Goal: Task Accomplishment & Management: Manage account settings

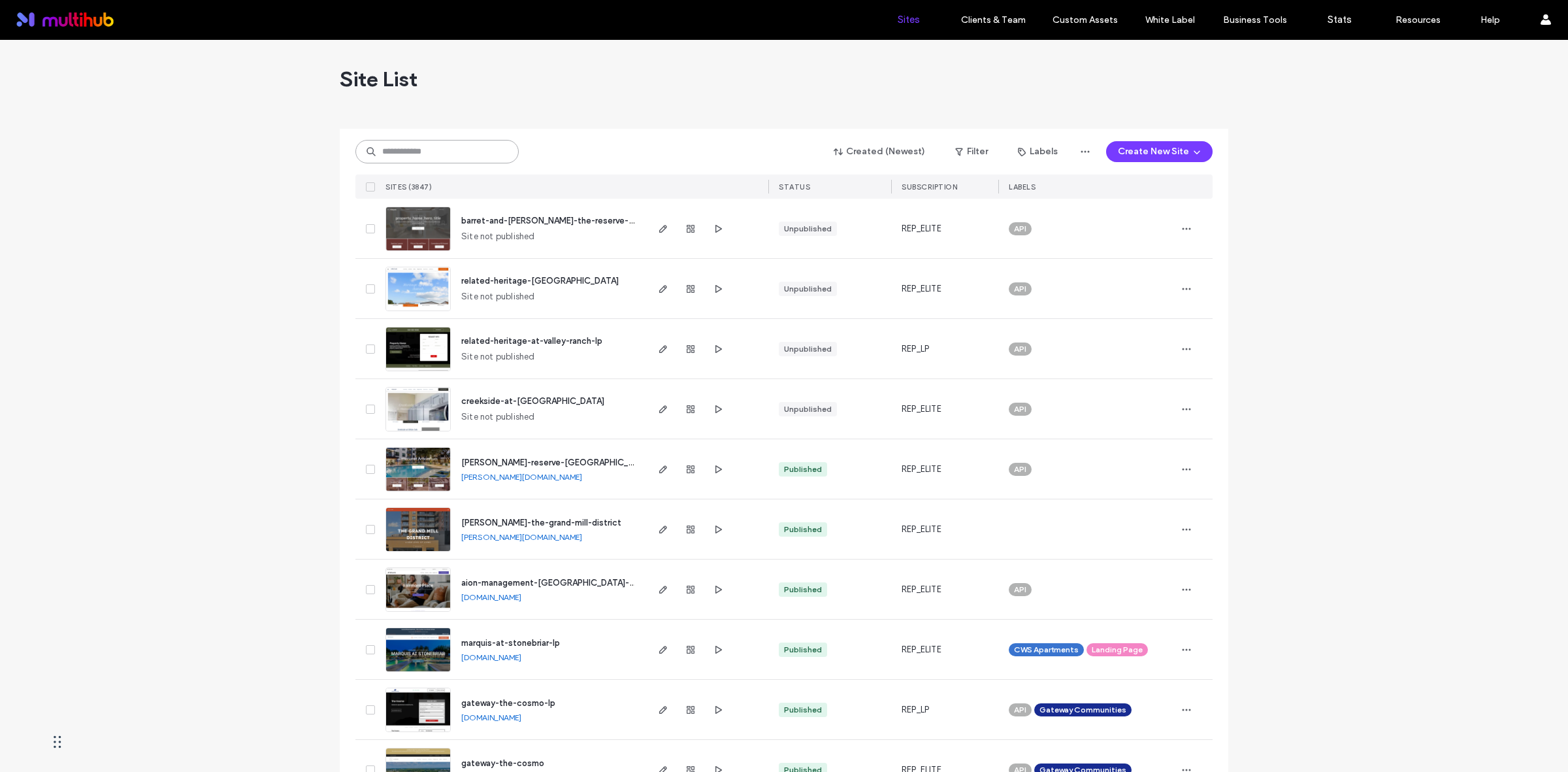
click at [479, 151] on input at bounding box center [436, 152] width 163 height 24
paste input "**********"
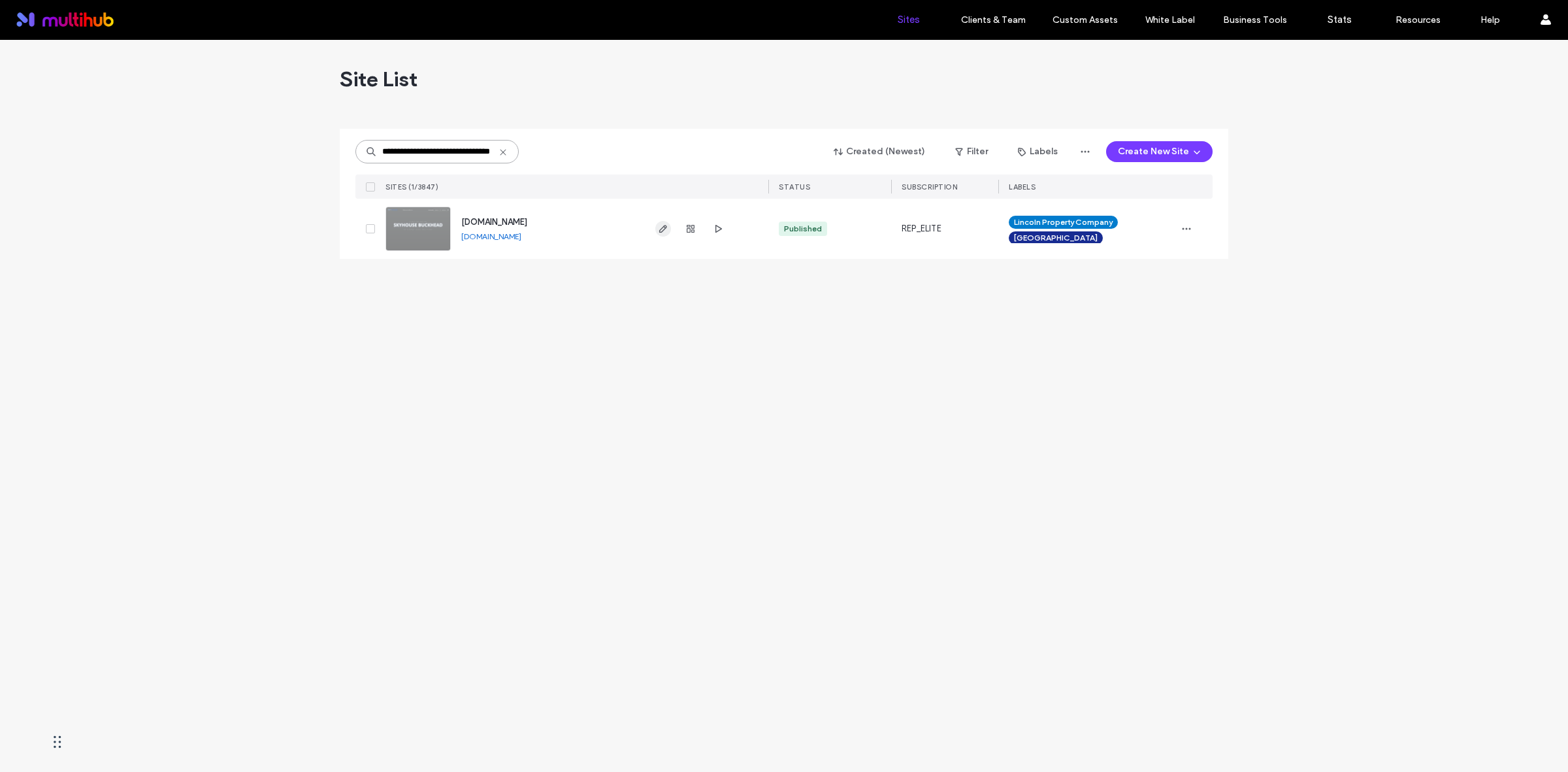
type input "**********"
click at [665, 224] on icon "button" at bounding box center [663, 229] width 10 height 10
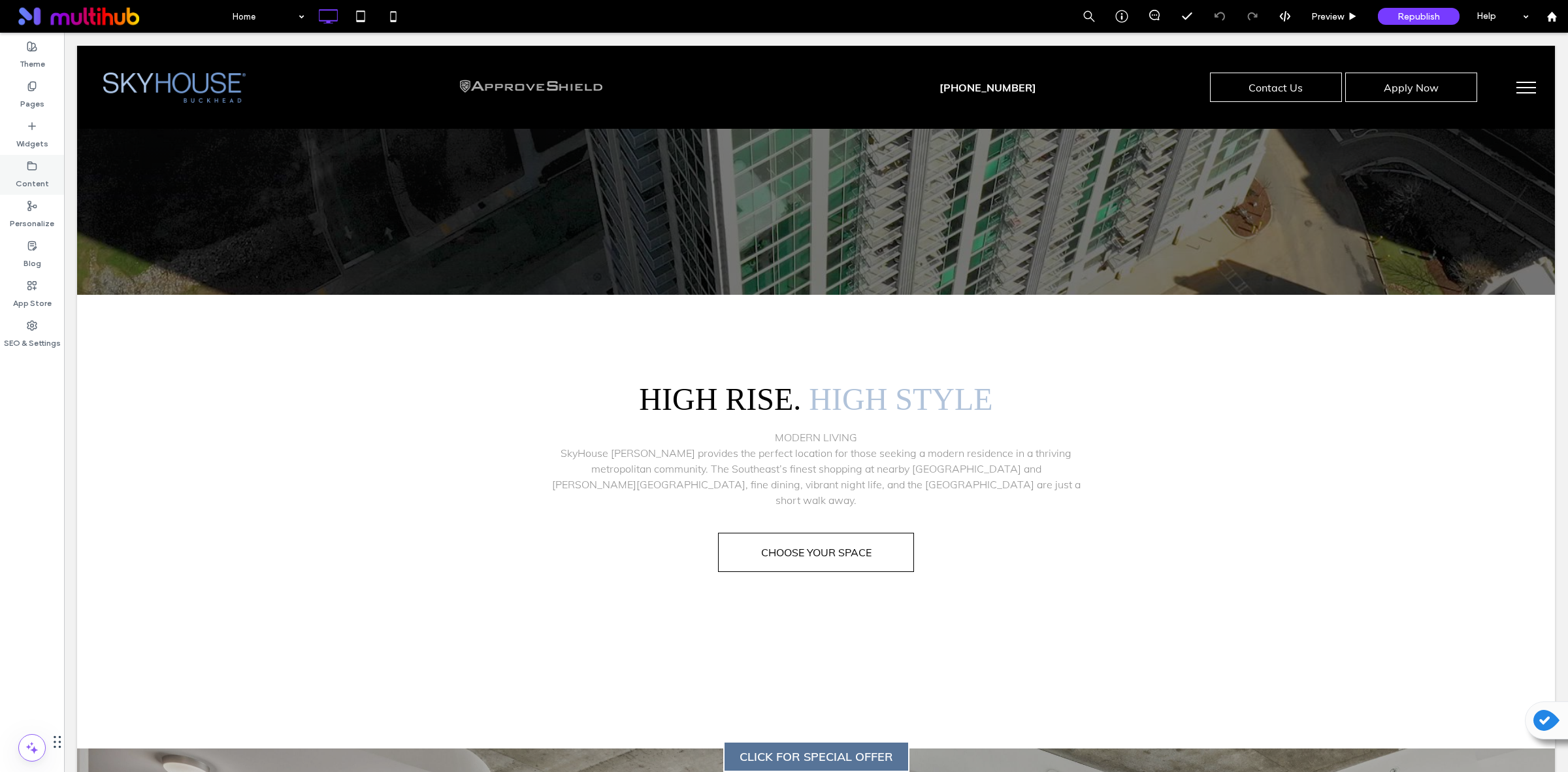
click at [34, 161] on icon at bounding box center [32, 166] width 10 height 10
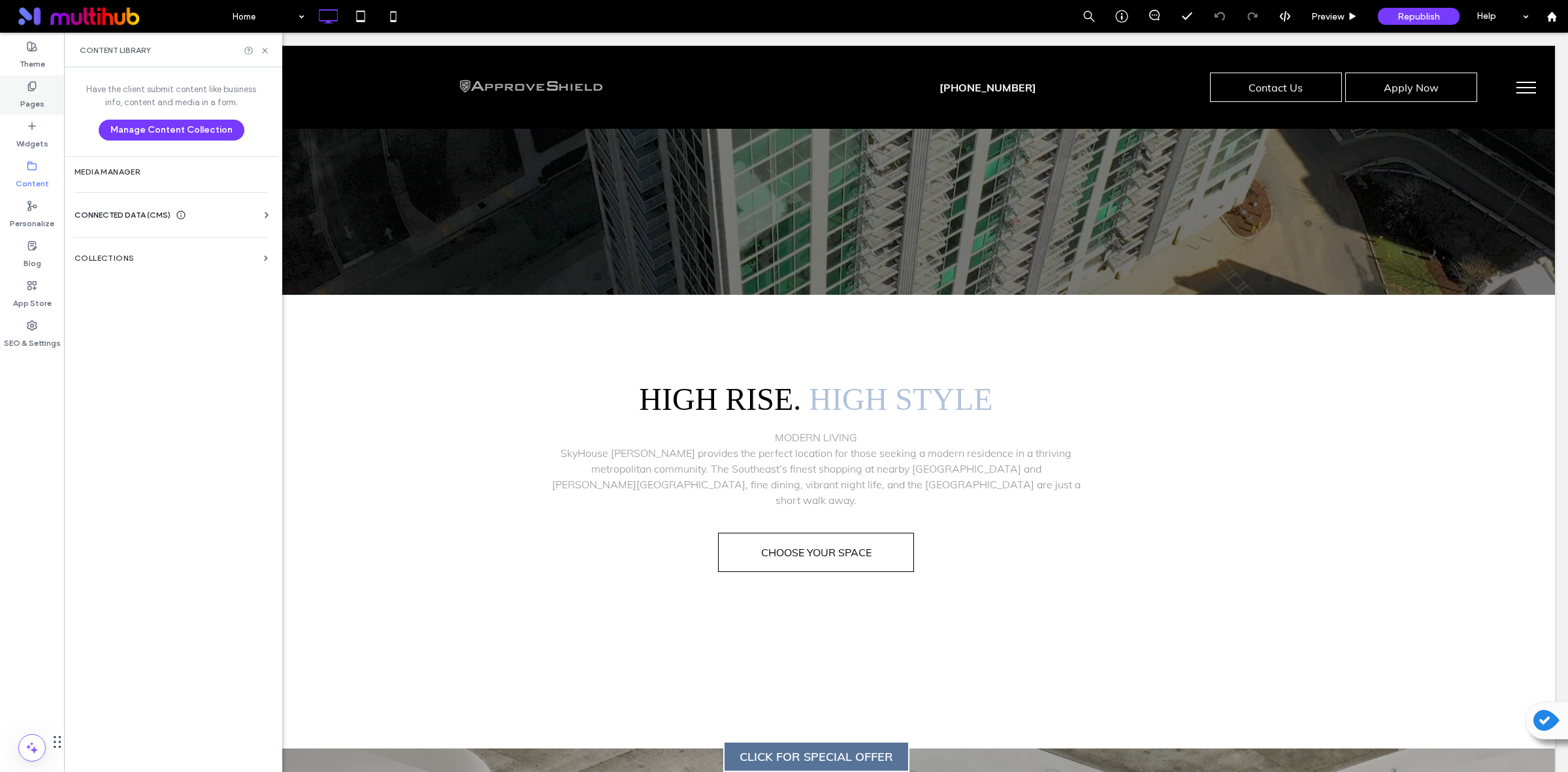
click at [31, 98] on label "Pages" at bounding box center [32, 100] width 24 height 18
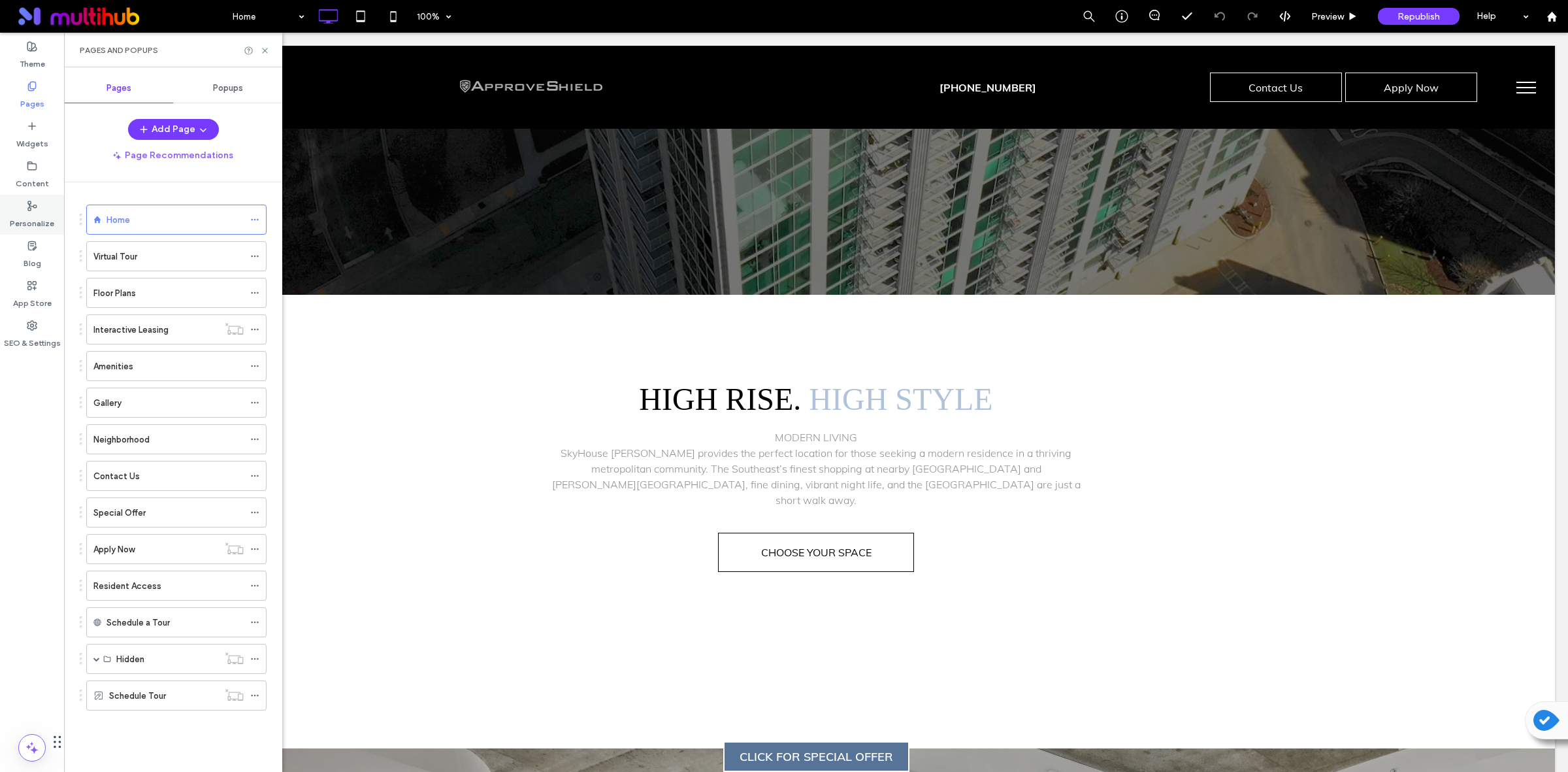
click at [12, 214] on label "Personalize" at bounding box center [32, 220] width 45 height 18
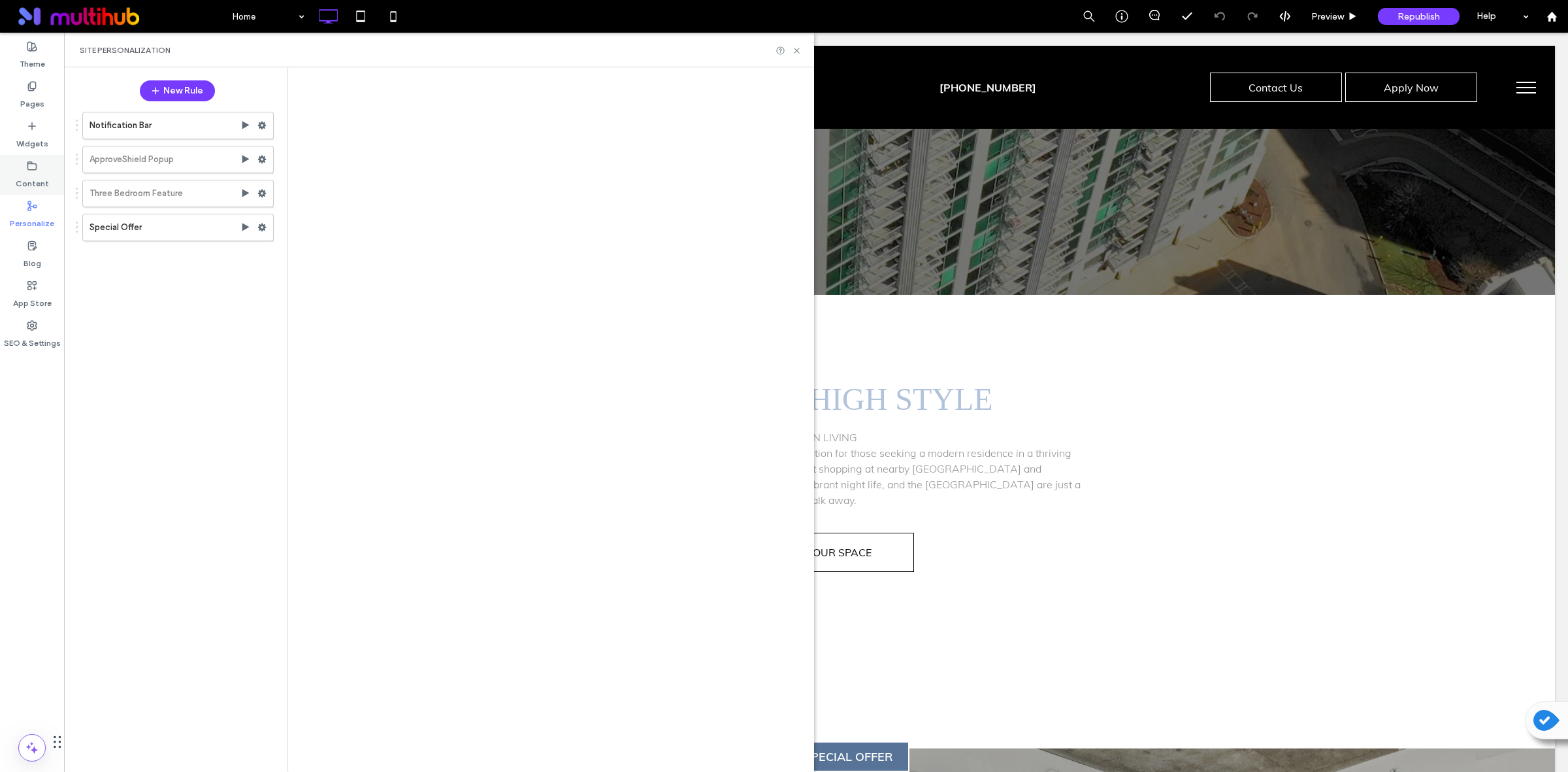
click at [24, 174] on label "Content" at bounding box center [33, 180] width 33 height 18
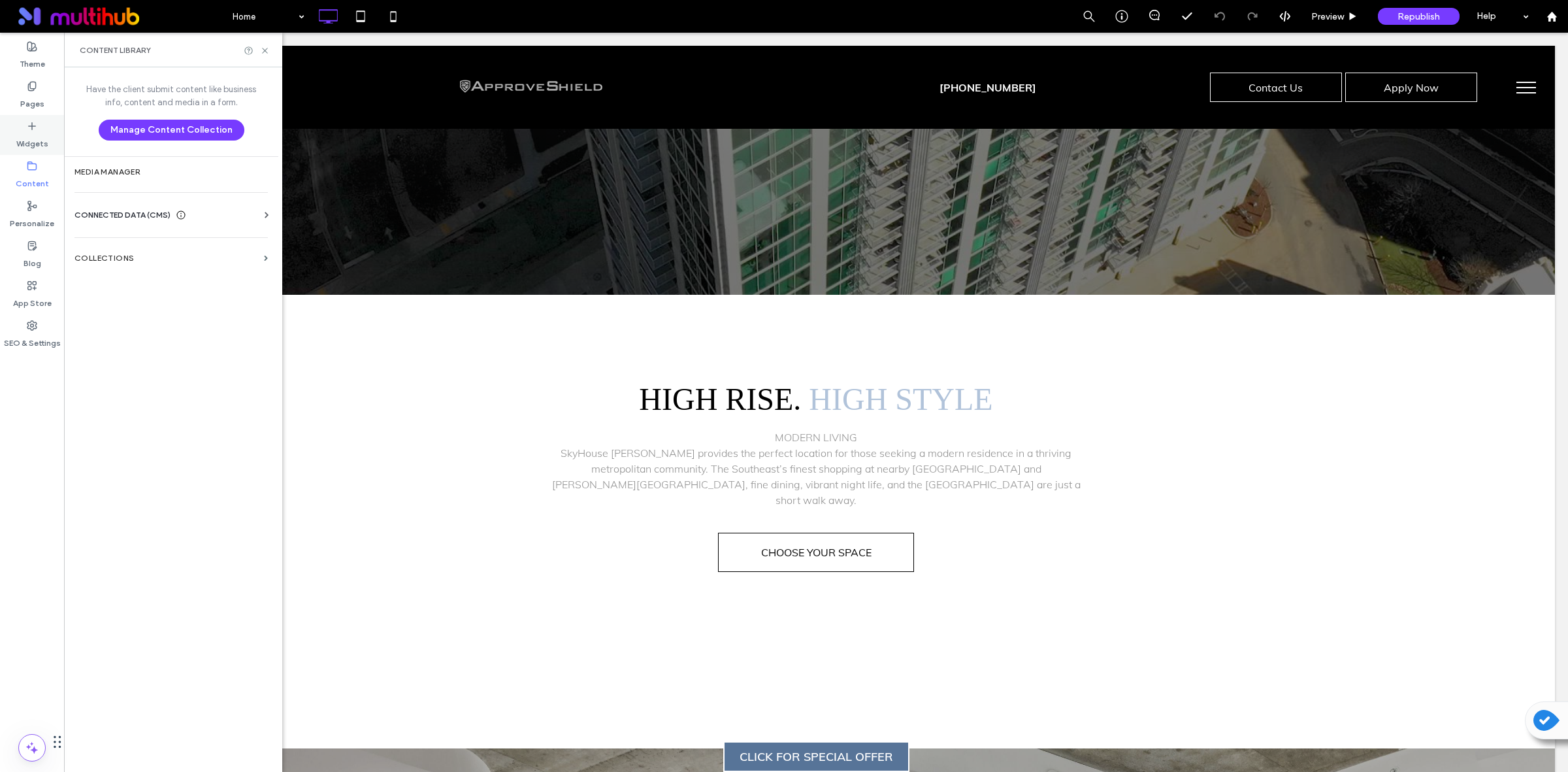
click at [30, 131] on icon at bounding box center [32, 126] width 10 height 10
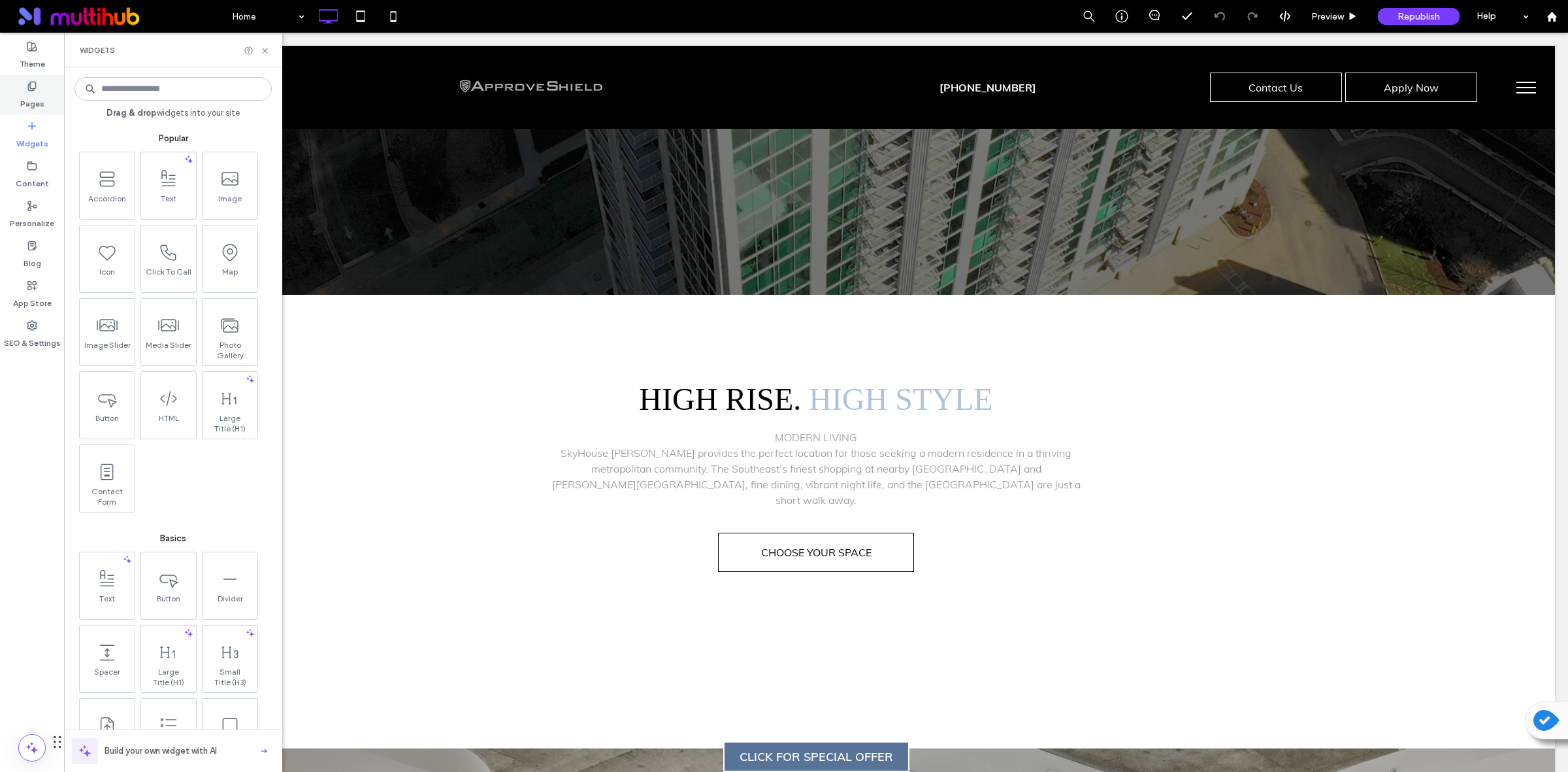
click at [27, 92] on label "Pages" at bounding box center [32, 100] width 24 height 18
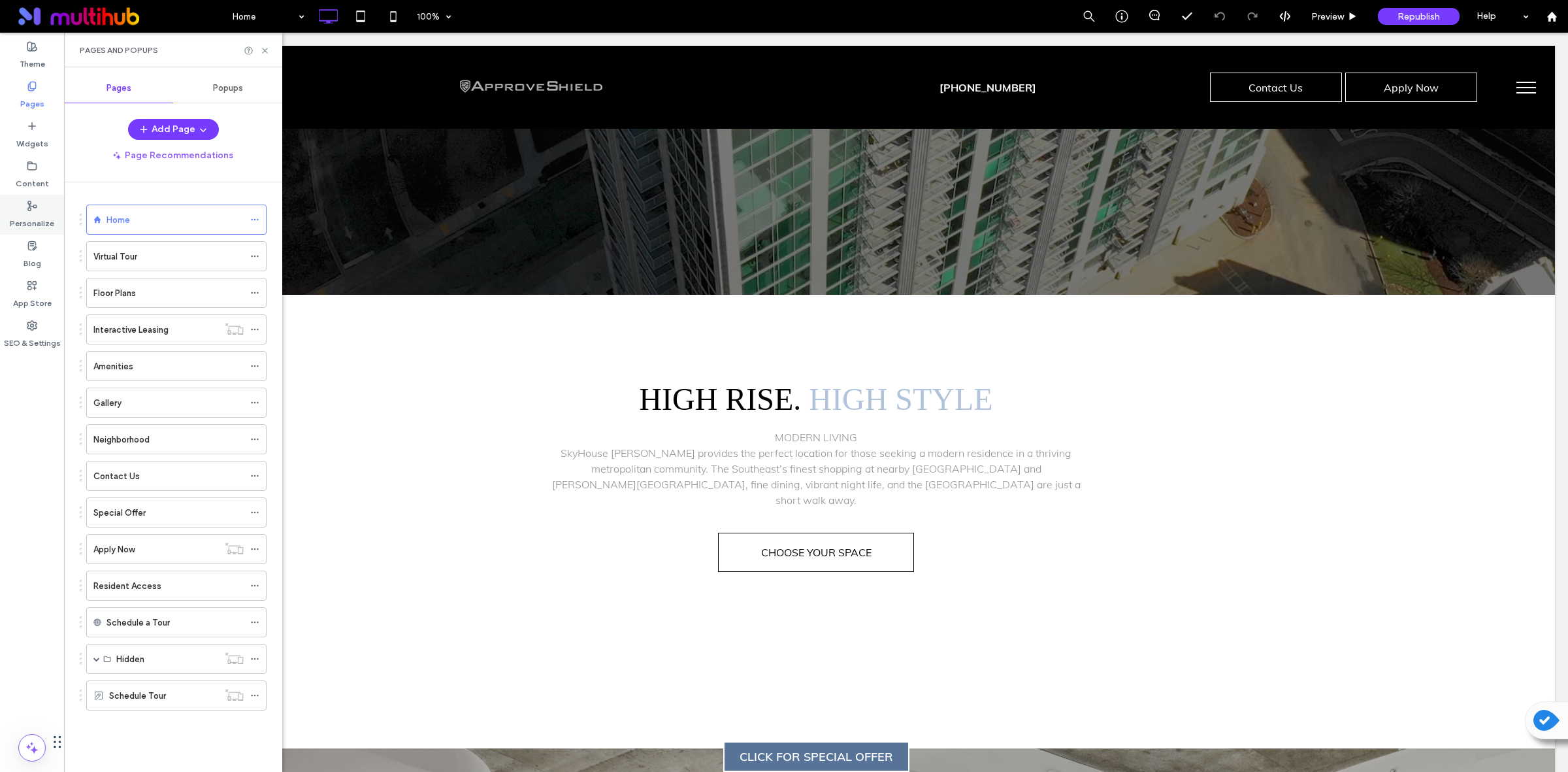
click at [27, 217] on label "Personalize" at bounding box center [32, 220] width 45 height 18
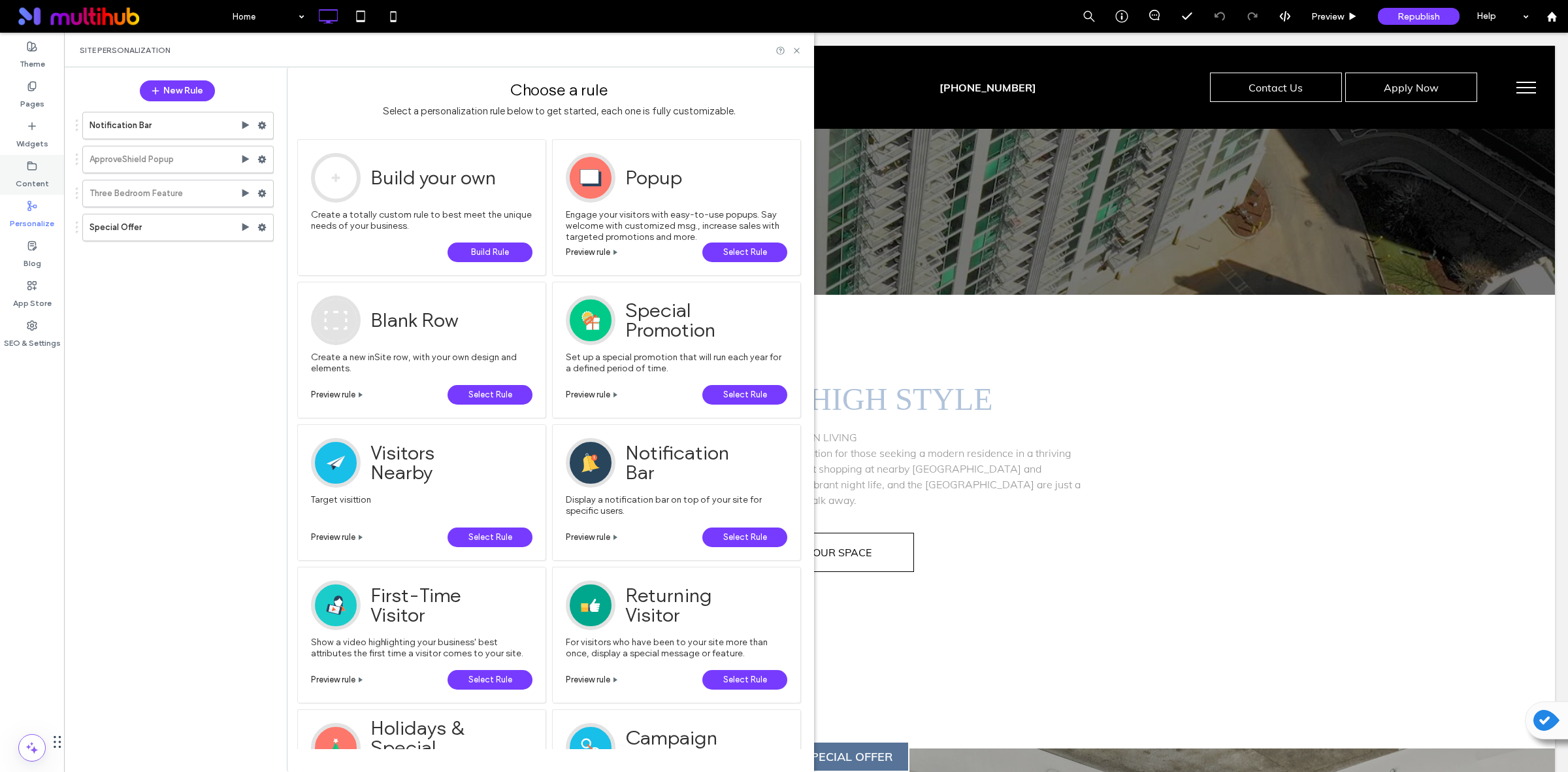
click at [27, 170] on icon at bounding box center [32, 166] width 10 height 10
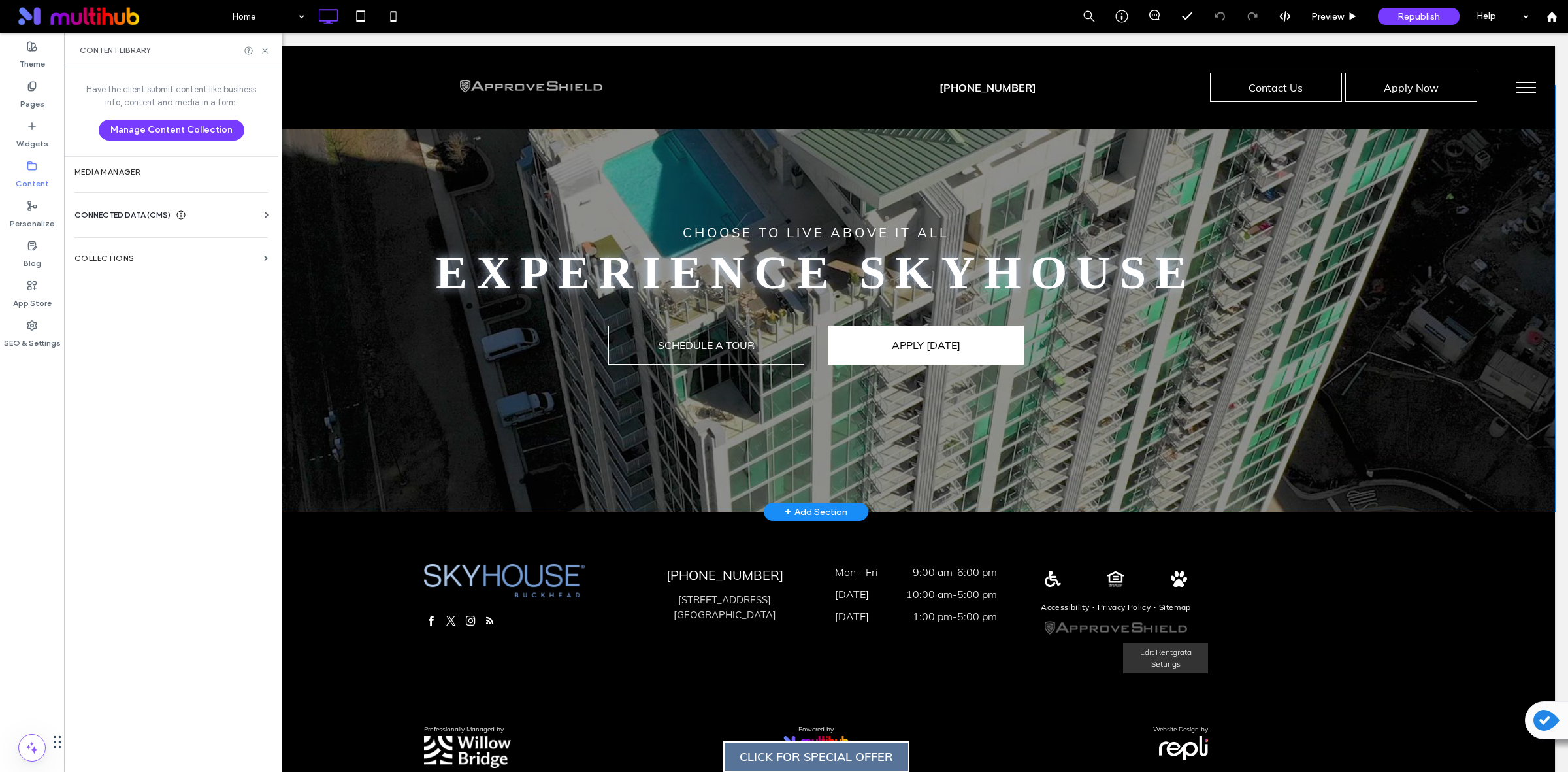
scroll to position [2374, 0]
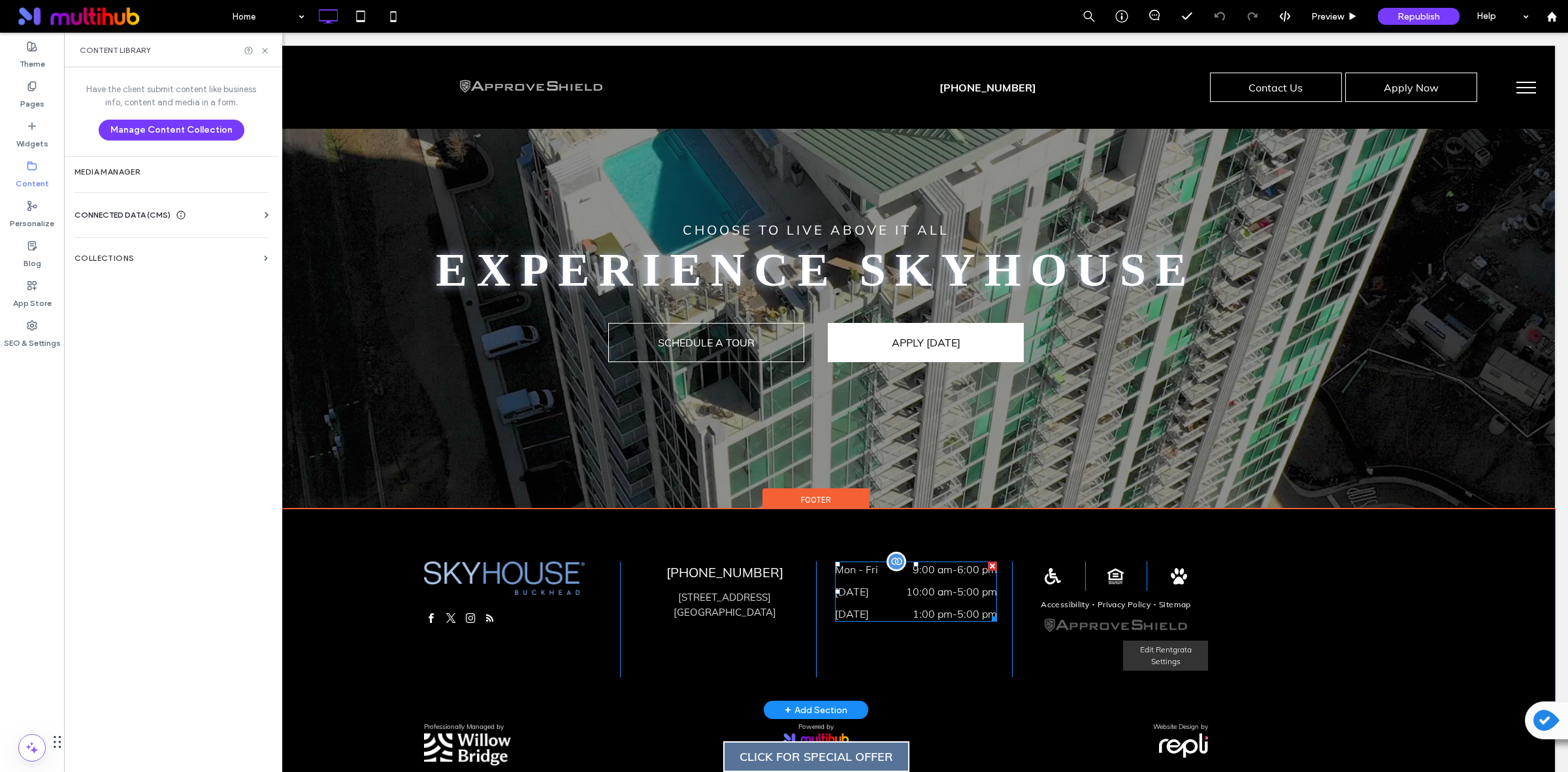
click at [879, 606] on dt "Sunday" at bounding box center [866, 614] width 65 height 16
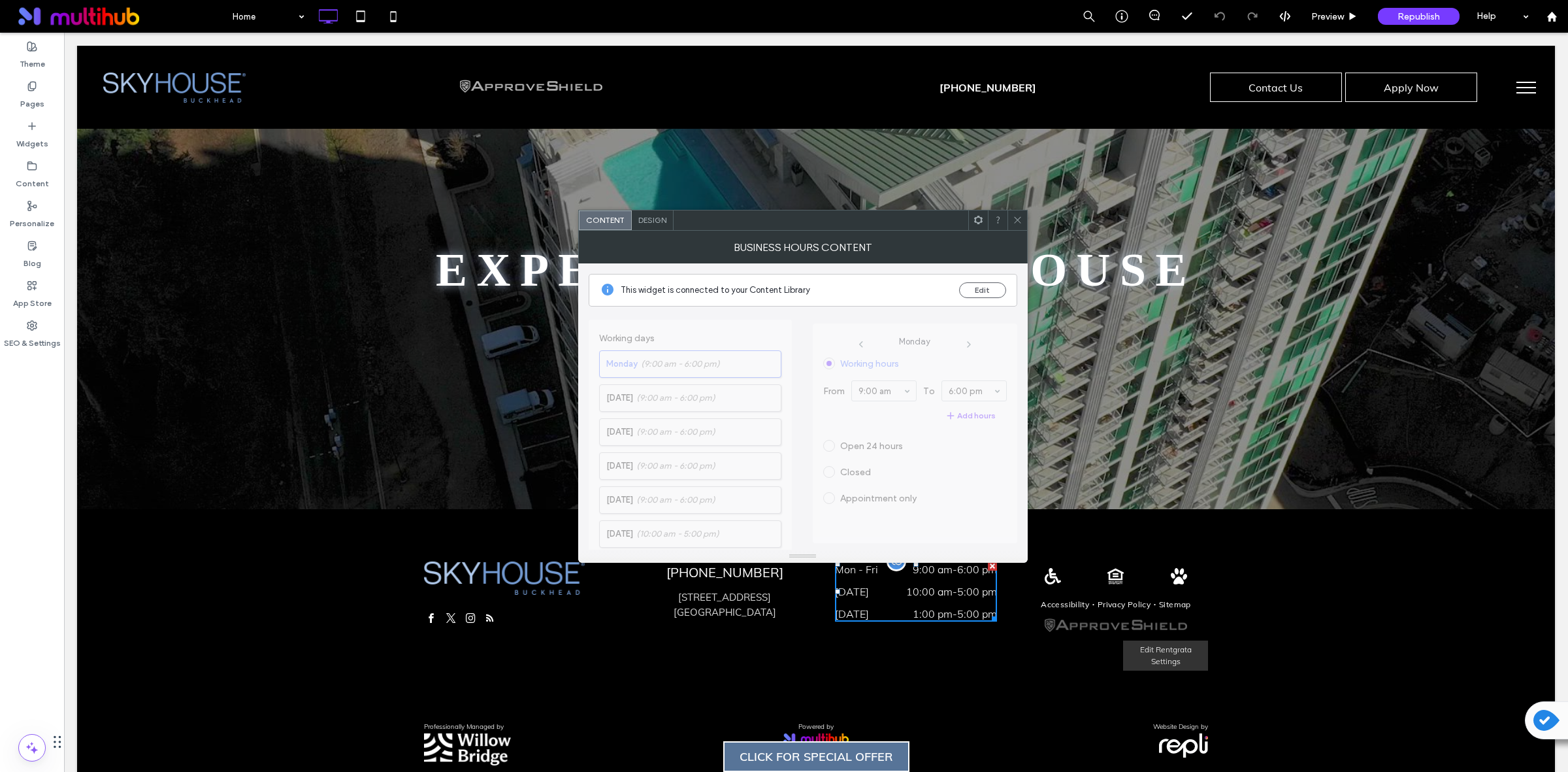
click at [892, 547] on span "Monday Working hours From 9:00 am To 6:00 pm Add hours Open 24 hours Closed App…" at bounding box center [915, 428] width 205 height 243
click at [972, 288] on button "Edit" at bounding box center [982, 290] width 47 height 16
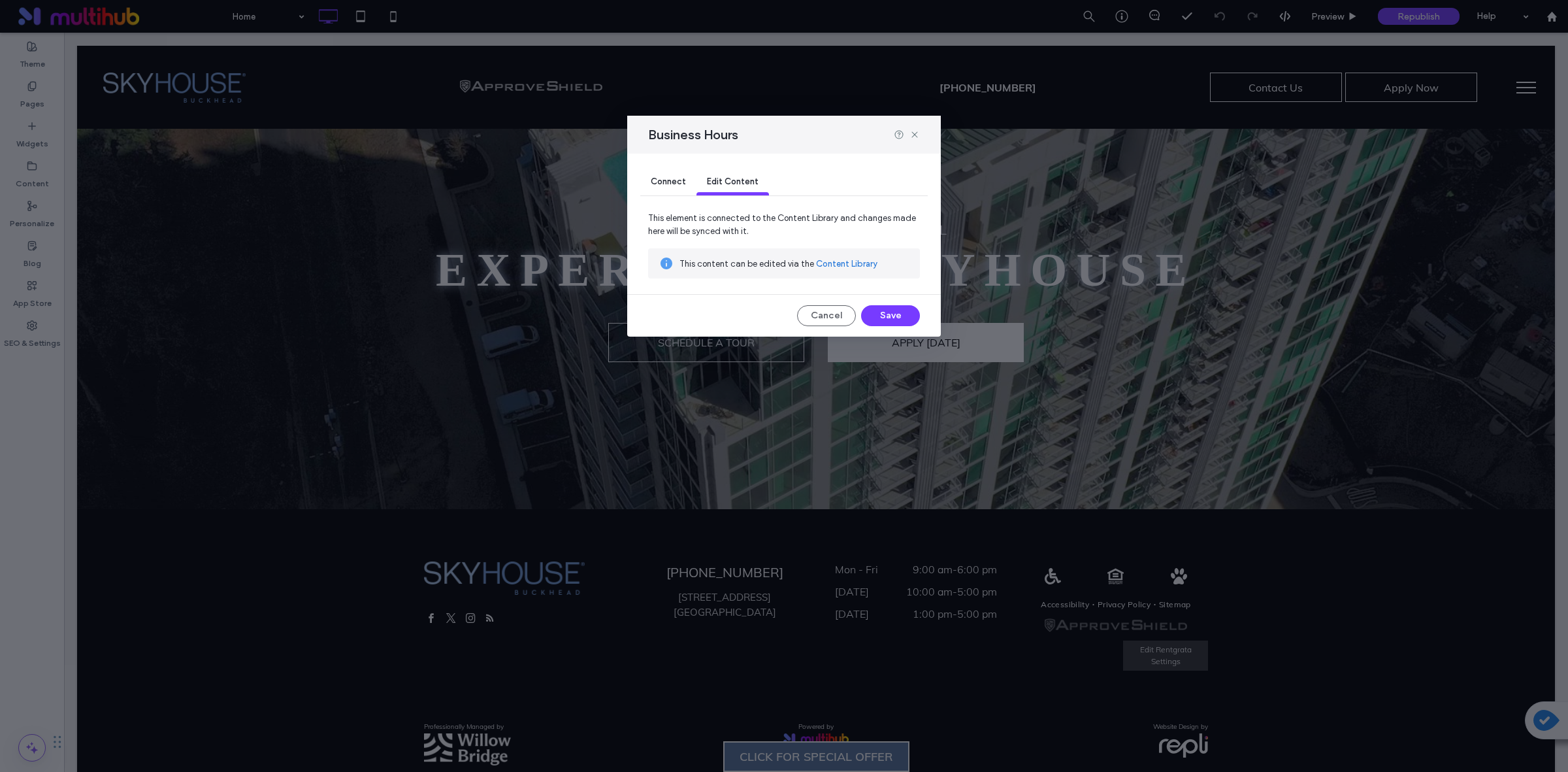
click at [653, 167] on div "Connect Edit Content" at bounding box center [784, 182] width 287 height 58
click at [667, 174] on div "Connect" at bounding box center [668, 182] width 57 height 26
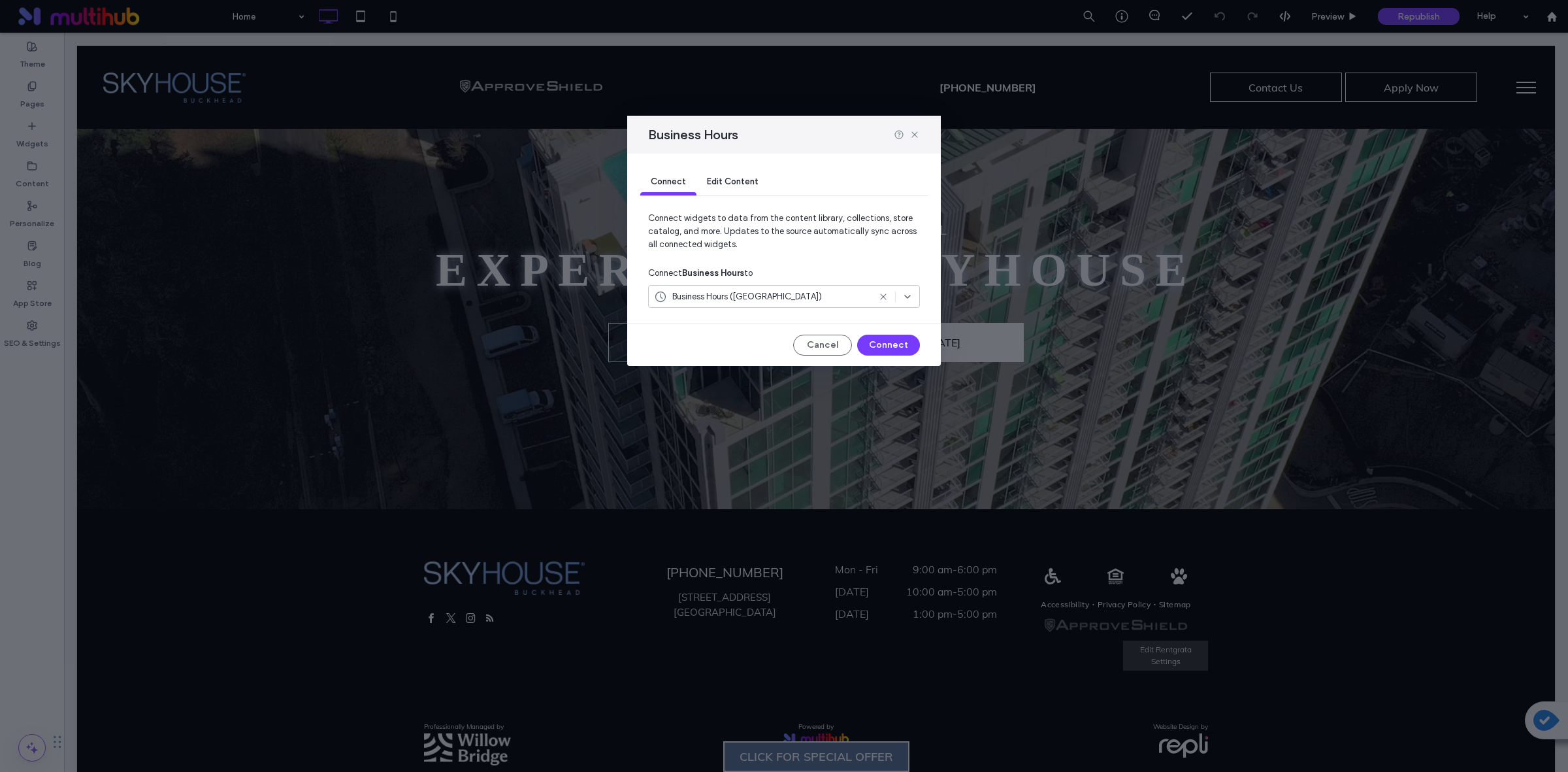
click at [726, 188] on div "Edit Content" at bounding box center [733, 182] width 72 height 26
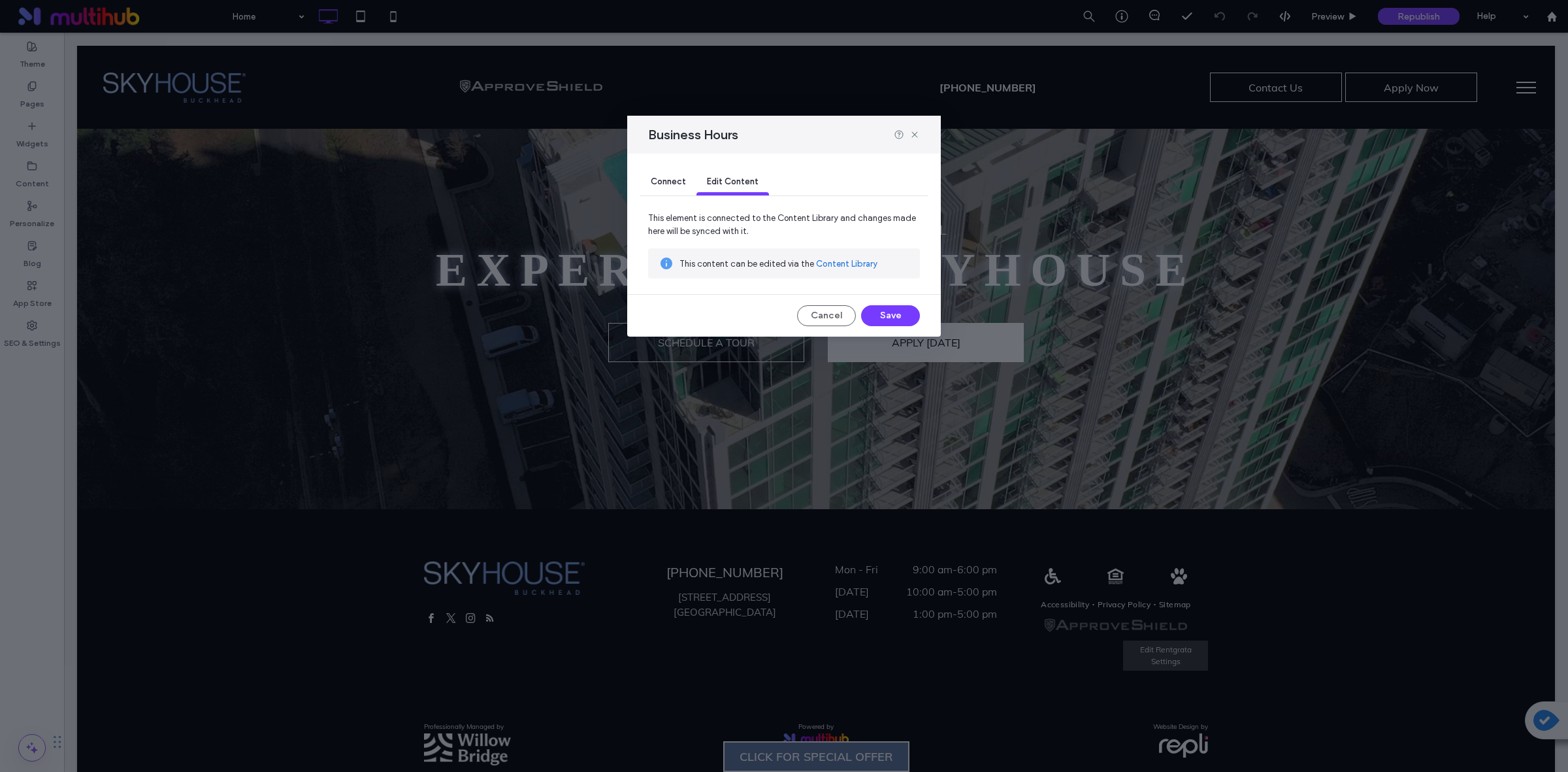
click at [836, 266] on link "Content Library" at bounding box center [847, 264] width 61 height 13
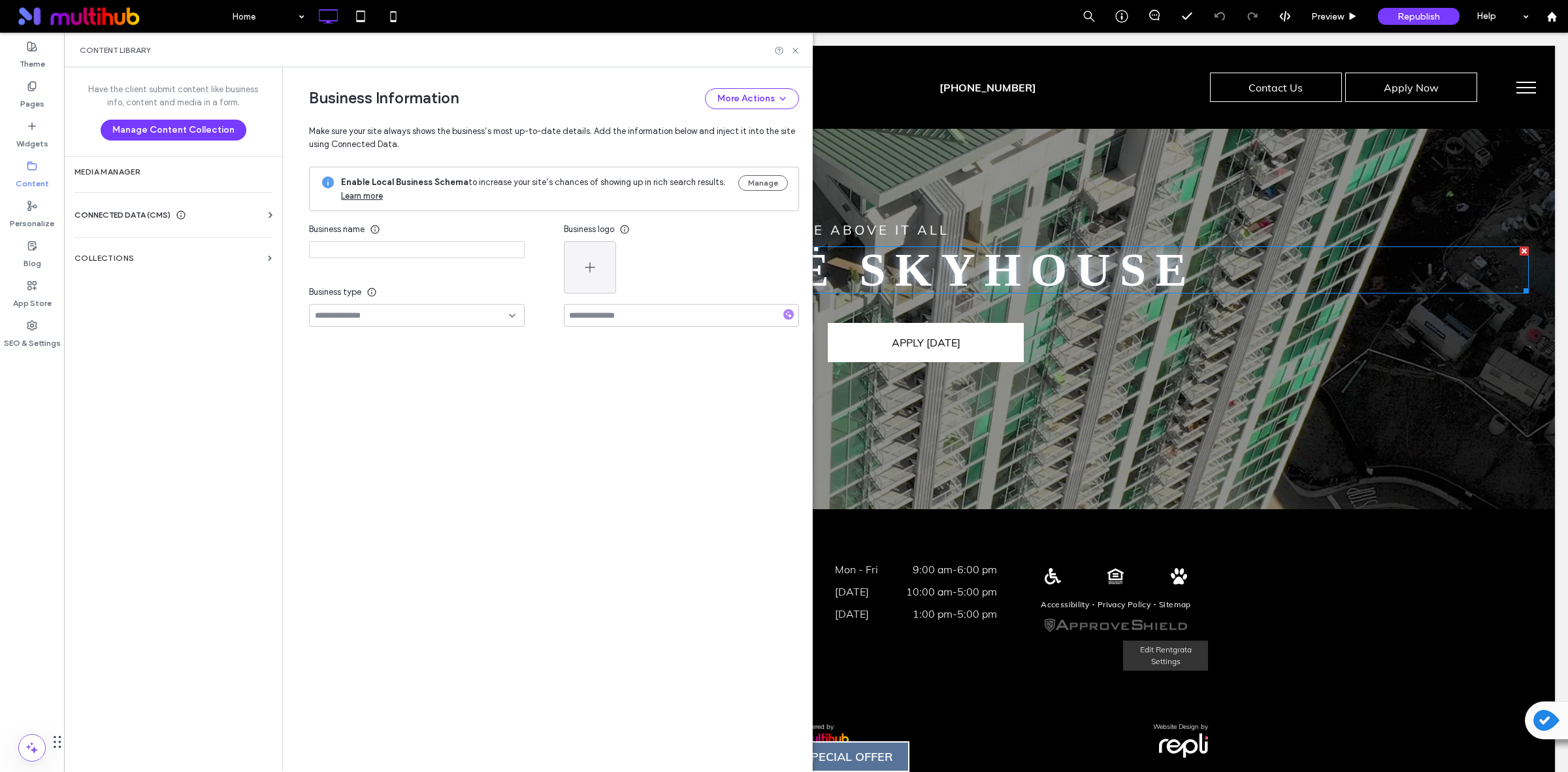
type input "**********"
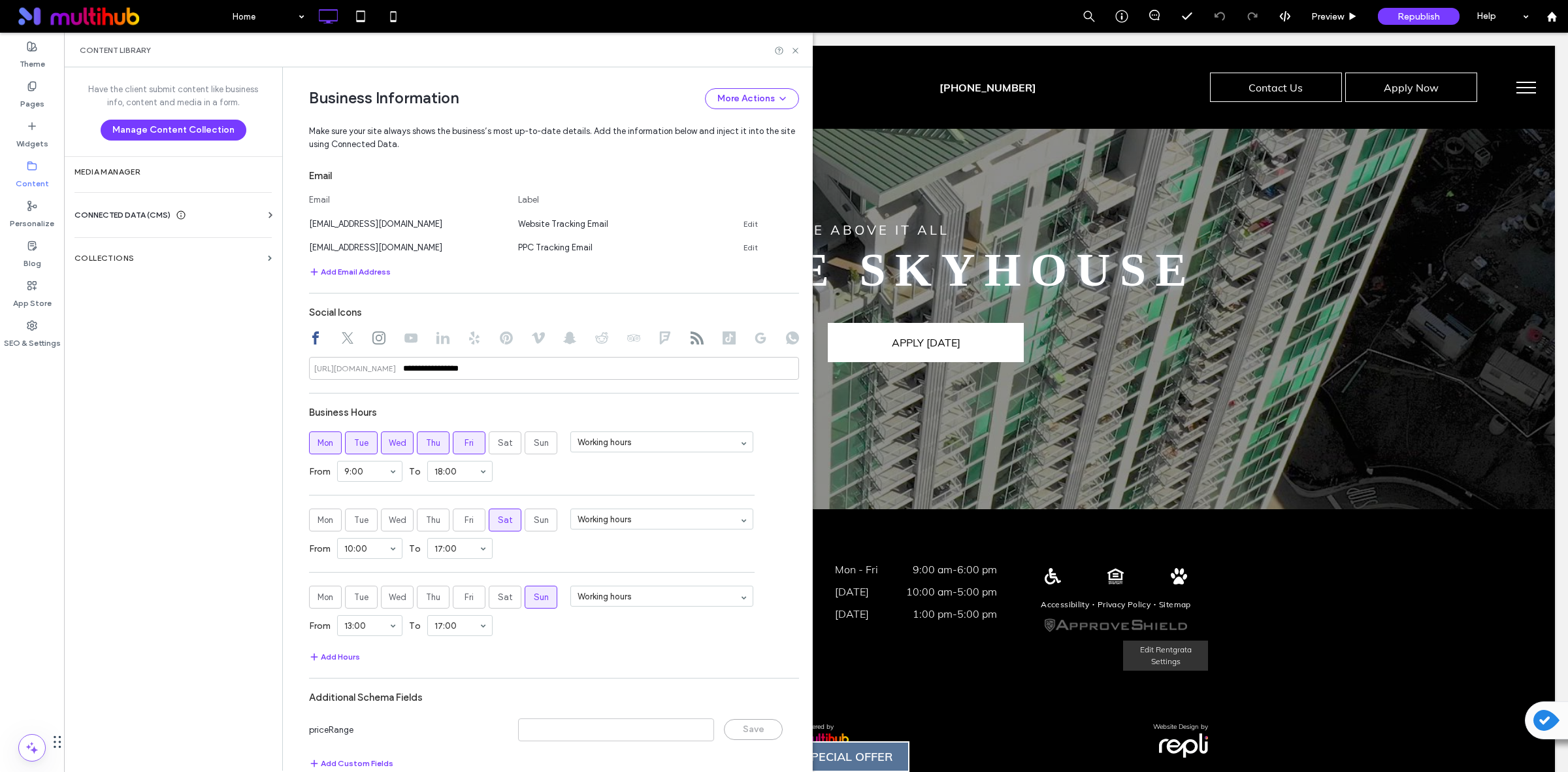
scroll to position [755, 0]
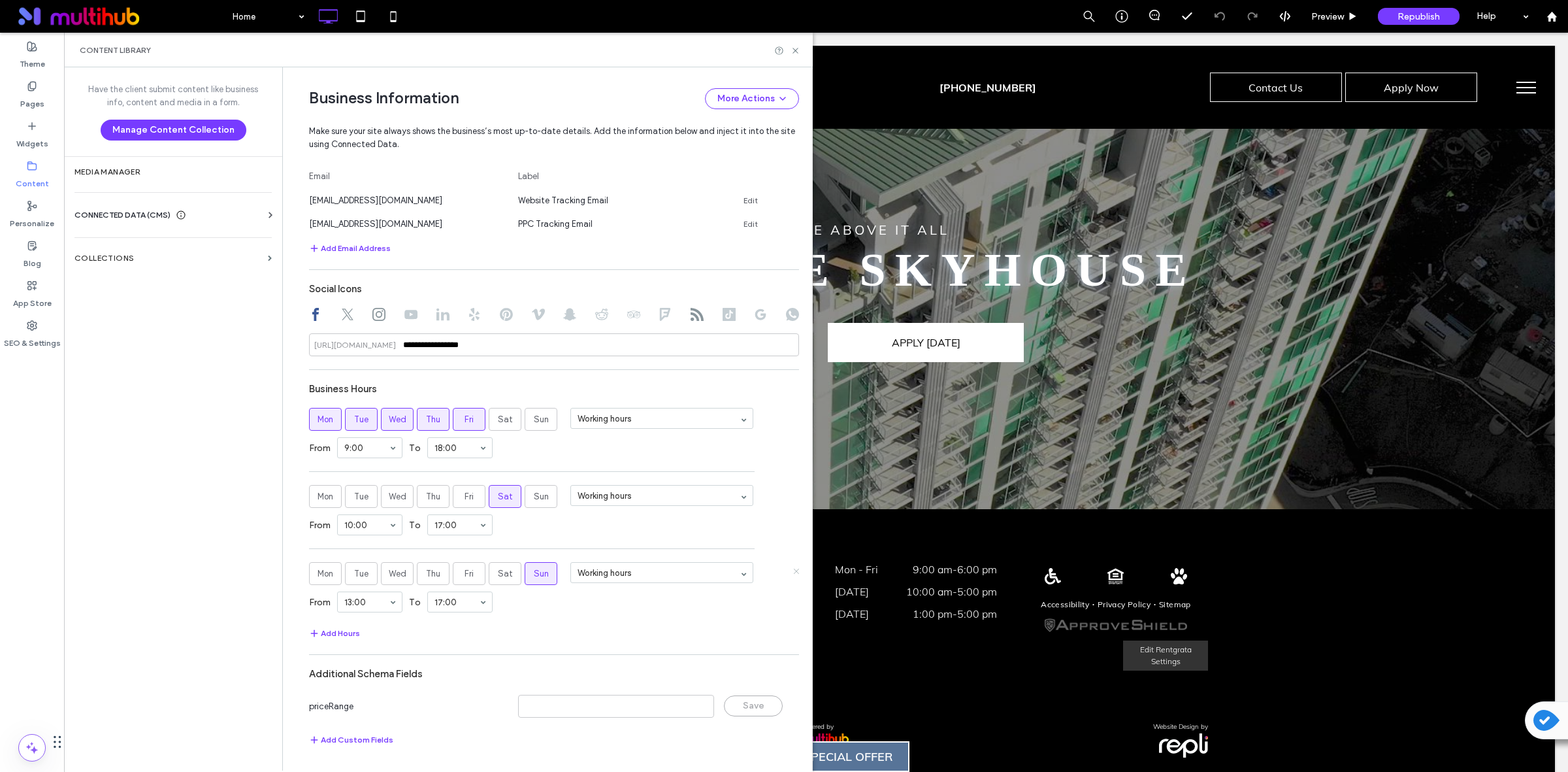
click at [792, 570] on icon at bounding box center [796, 570] width 6 height 6
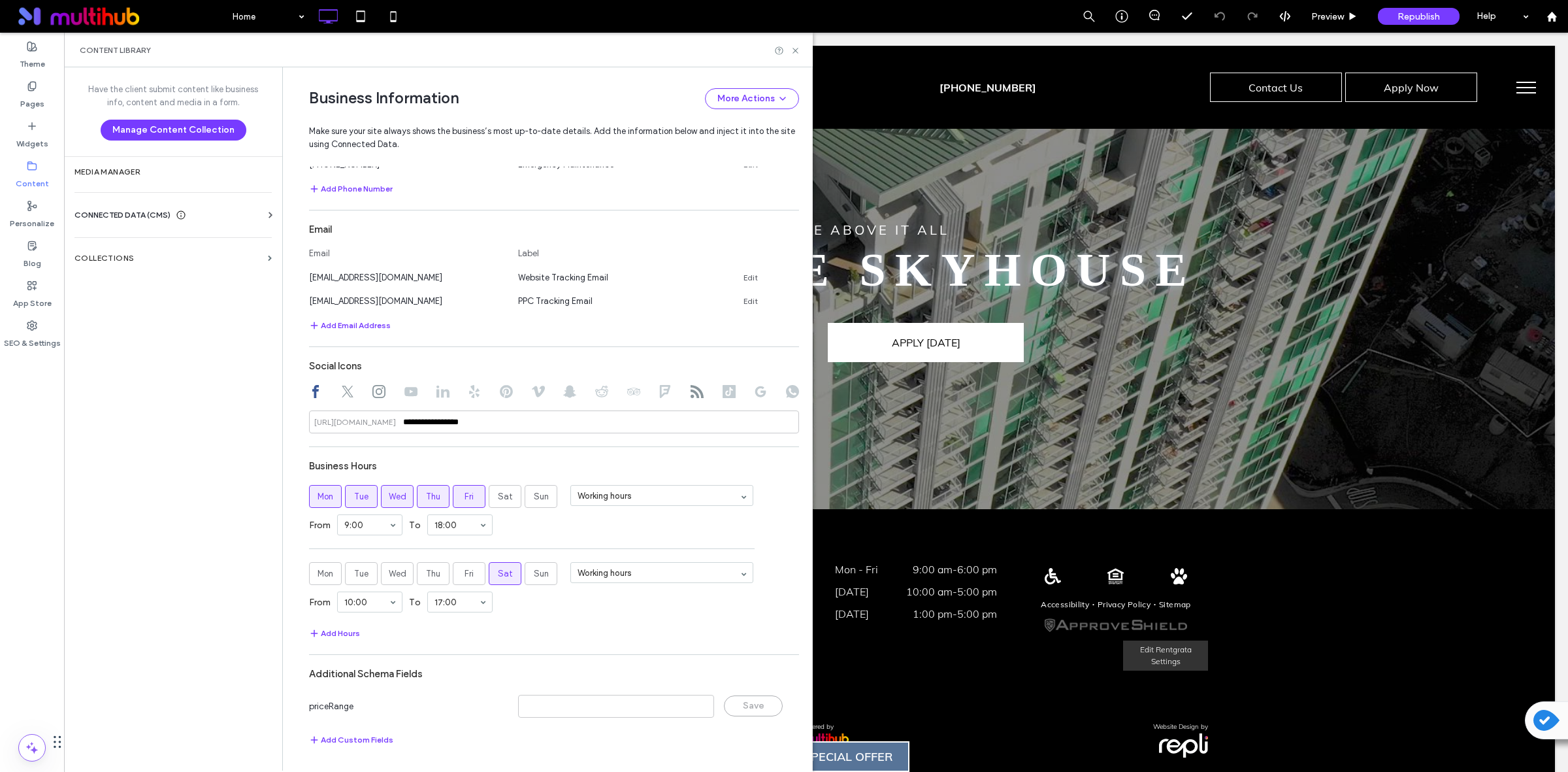
scroll to position [677, 0]
drag, startPoint x: 799, startPoint y: 49, endPoint x: 741, endPoint y: 24, distance: 63.2
click at [799, 49] on icon at bounding box center [796, 50] width 10 height 10
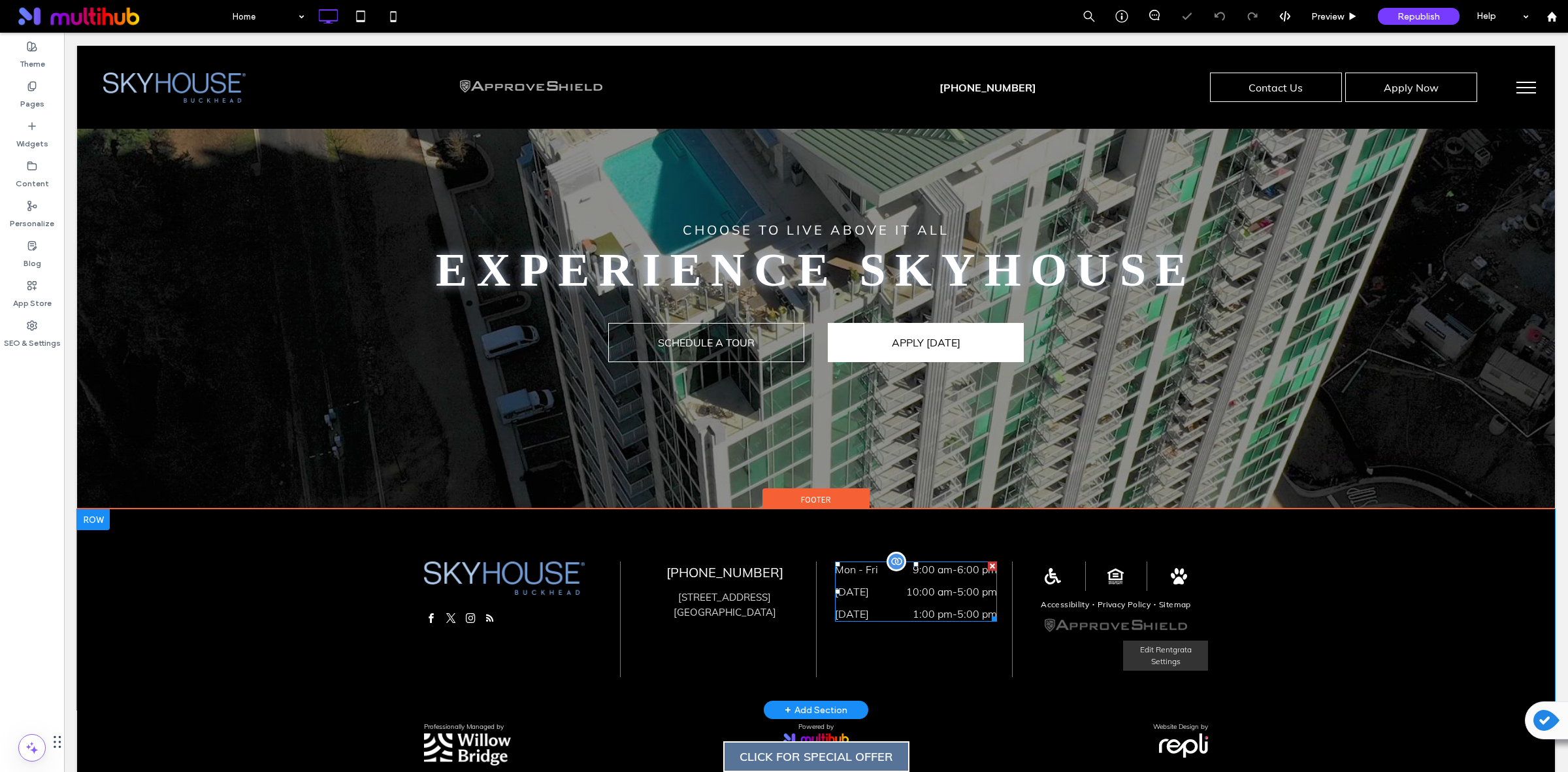
click at [884, 588] on div "Saturday 10:00 am - 5:00 pm" at bounding box center [915, 595] width 162 height 22
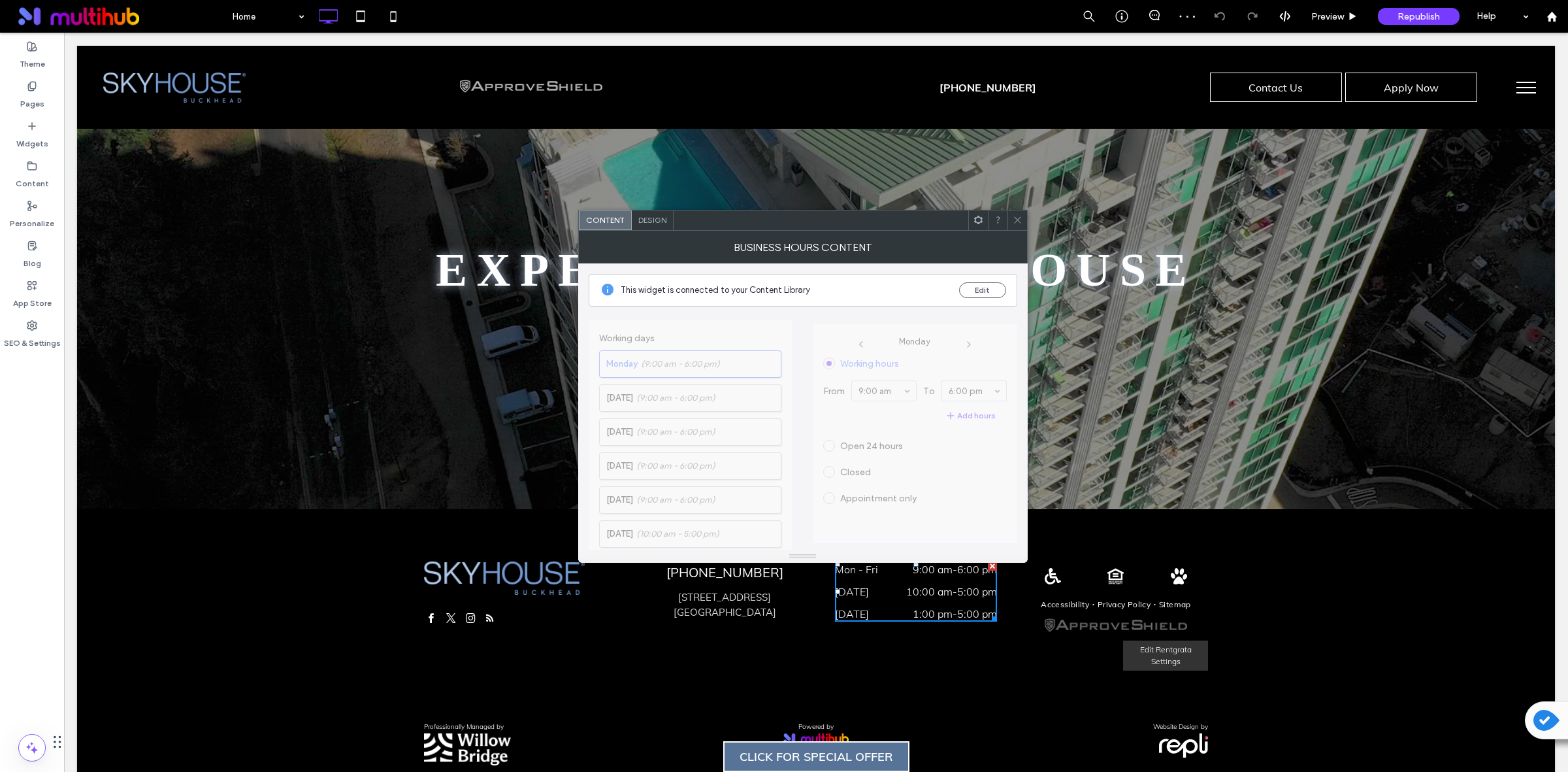
click at [1013, 225] on span at bounding box center [1018, 220] width 10 height 20
click at [1017, 224] on icon at bounding box center [1018, 220] width 10 height 10
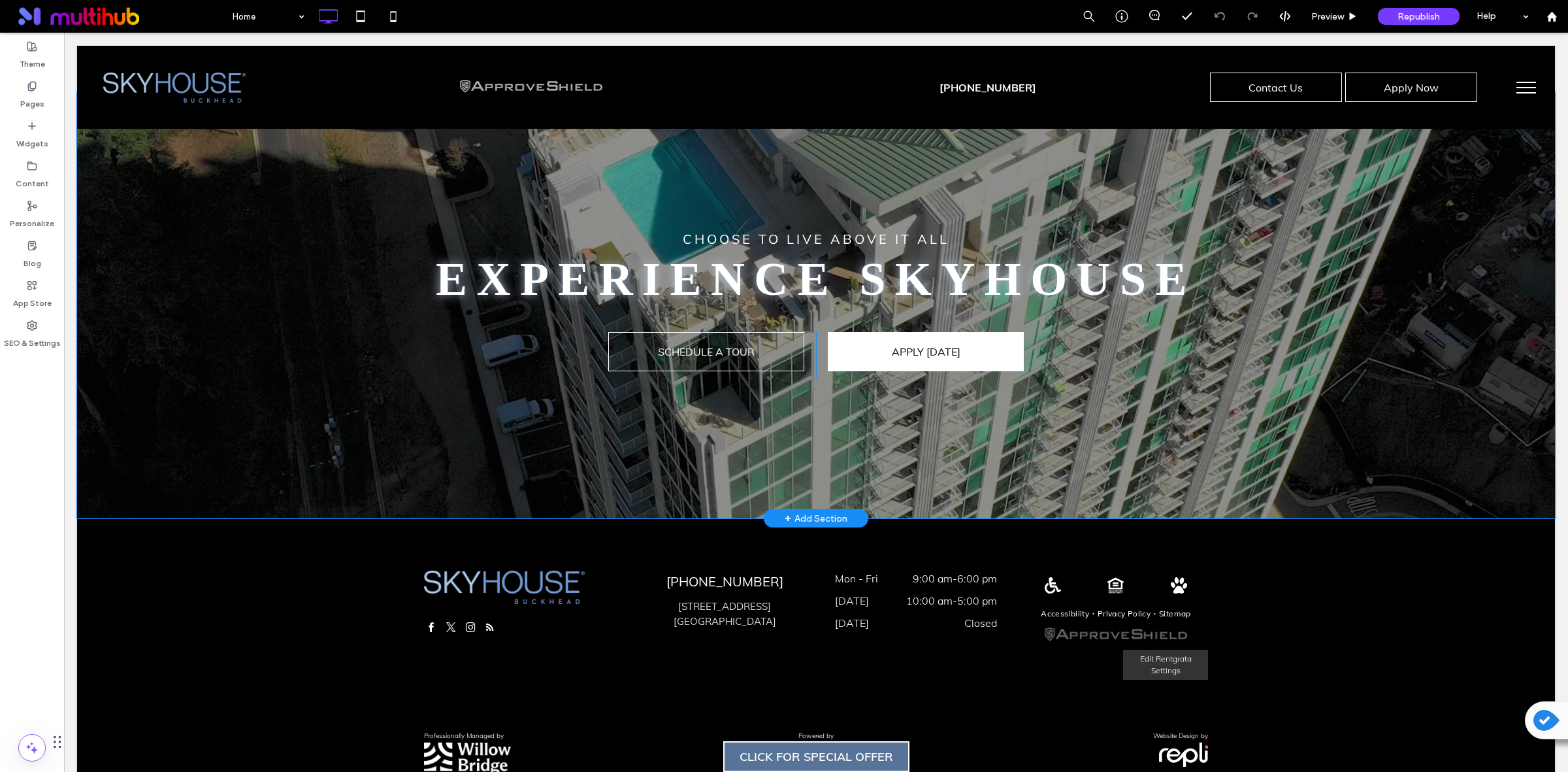
scroll to position [2374, 0]
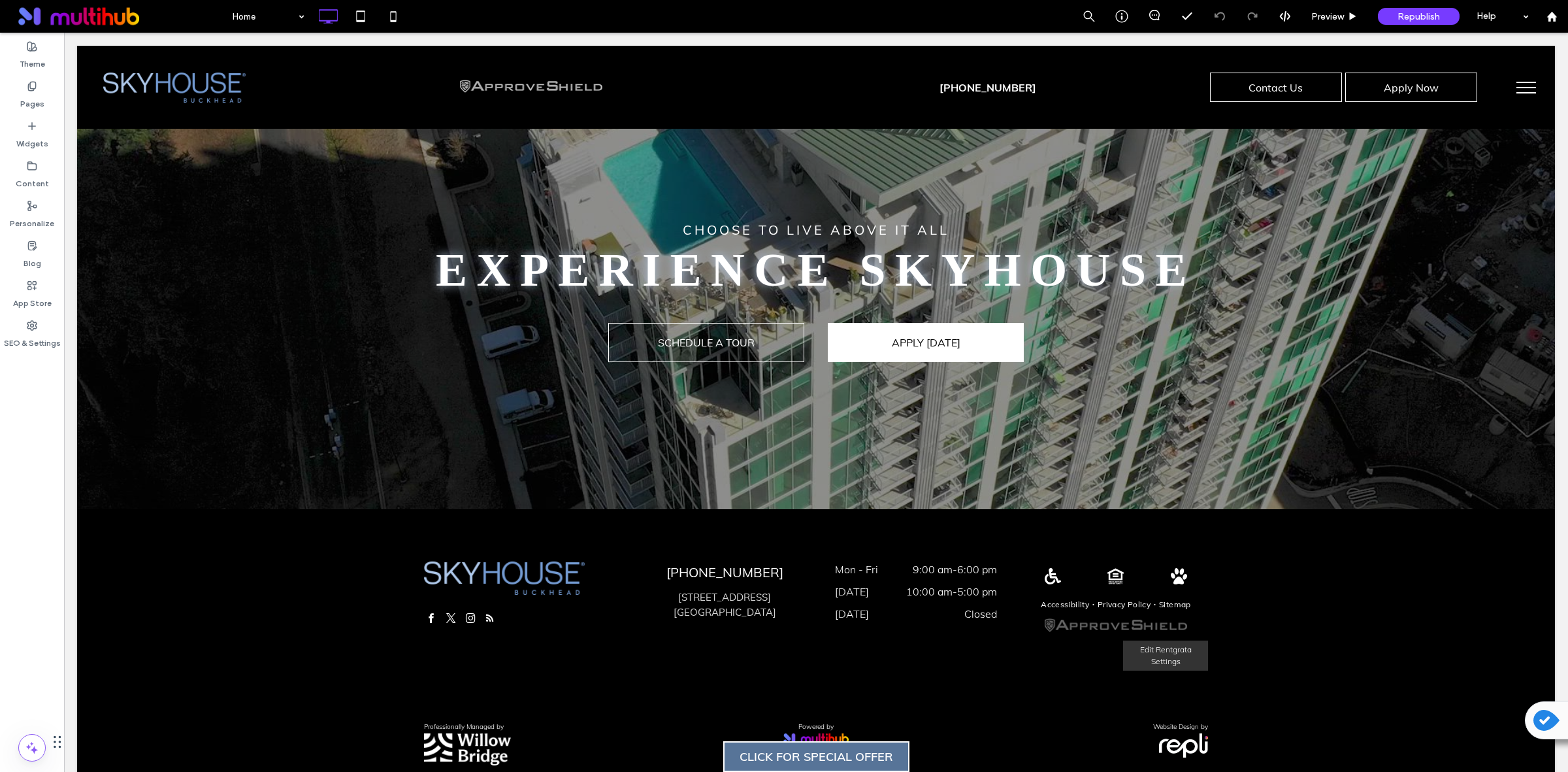
click at [1516, 87] on span "menu" at bounding box center [1526, 88] width 20 height 2
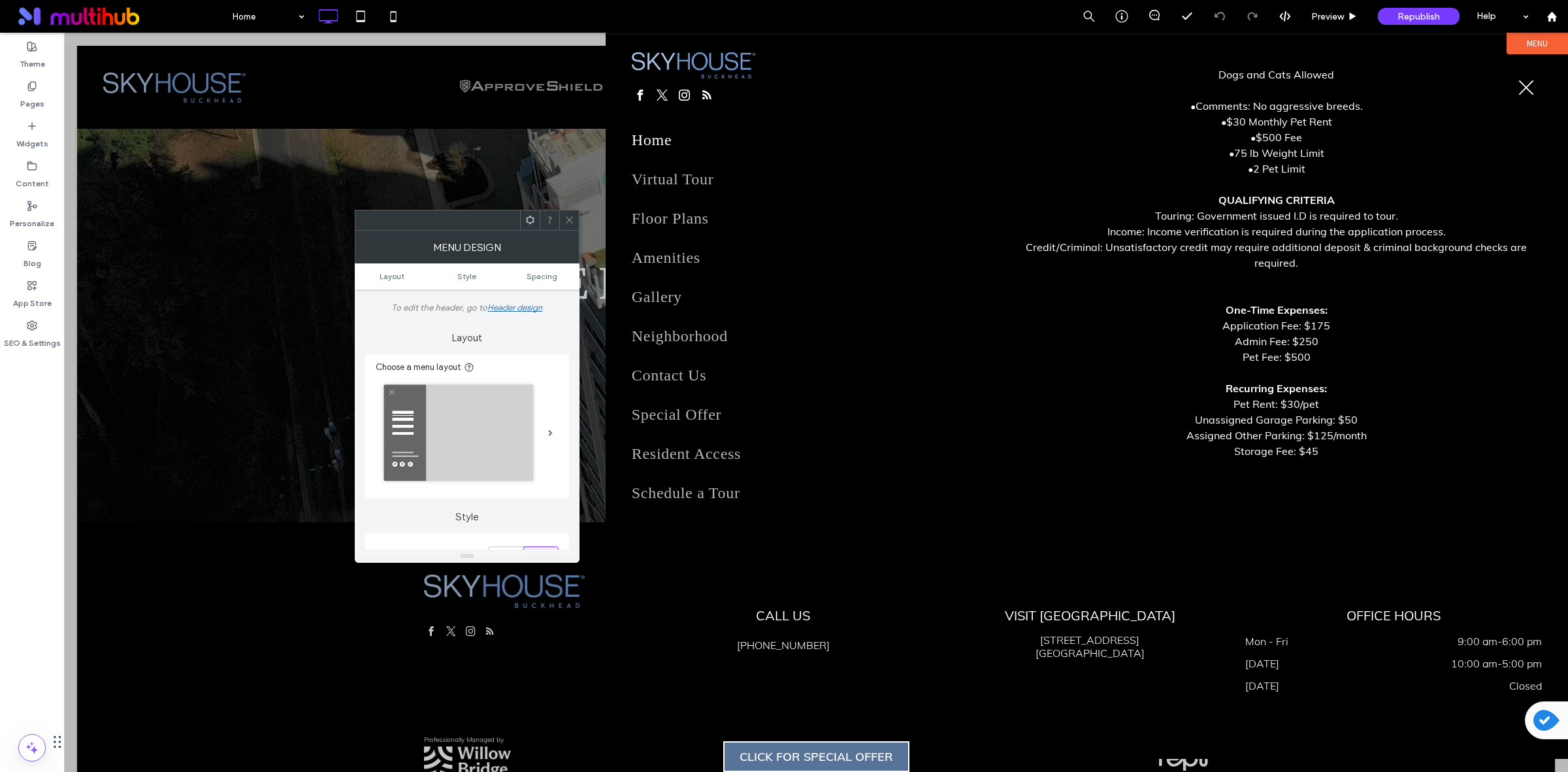
click at [302, 178] on div at bounding box center [815, 402] width 1504 height 739
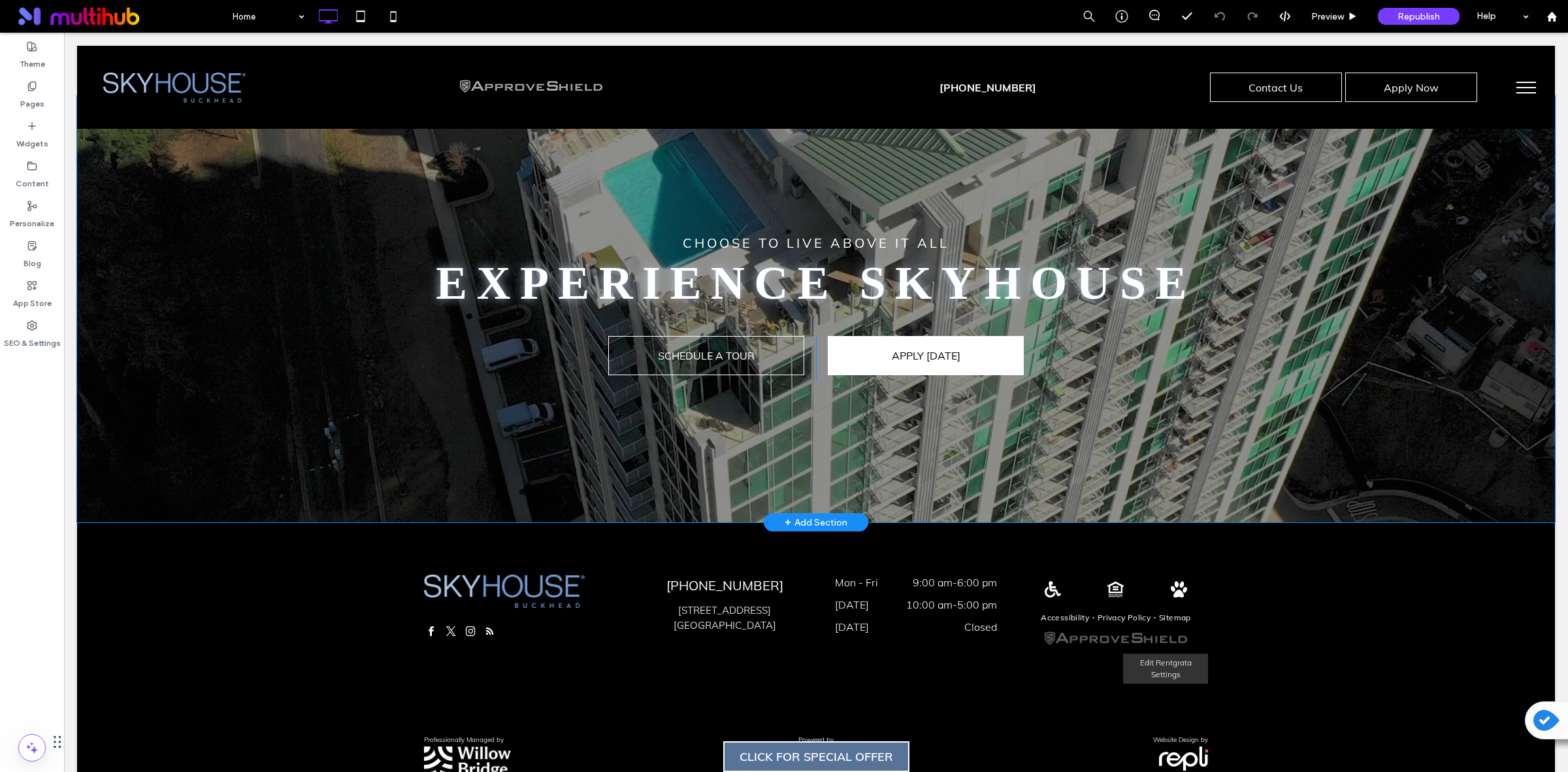
scroll to position [2374, 0]
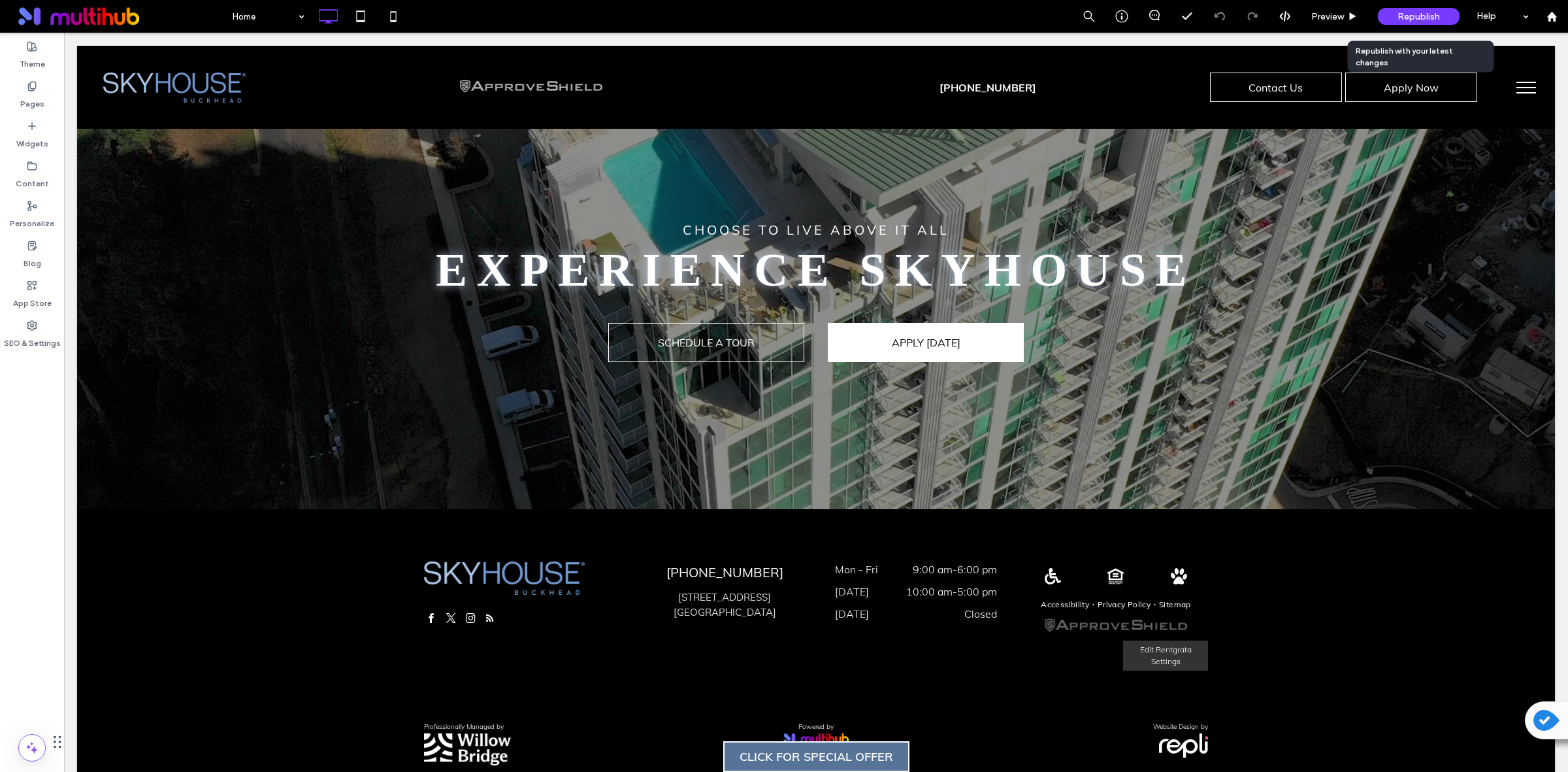
drag, startPoint x: 1386, startPoint y: 14, endPoint x: 718, endPoint y: 178, distance: 687.8
click at [1386, 14] on div "Republish" at bounding box center [1418, 16] width 82 height 17
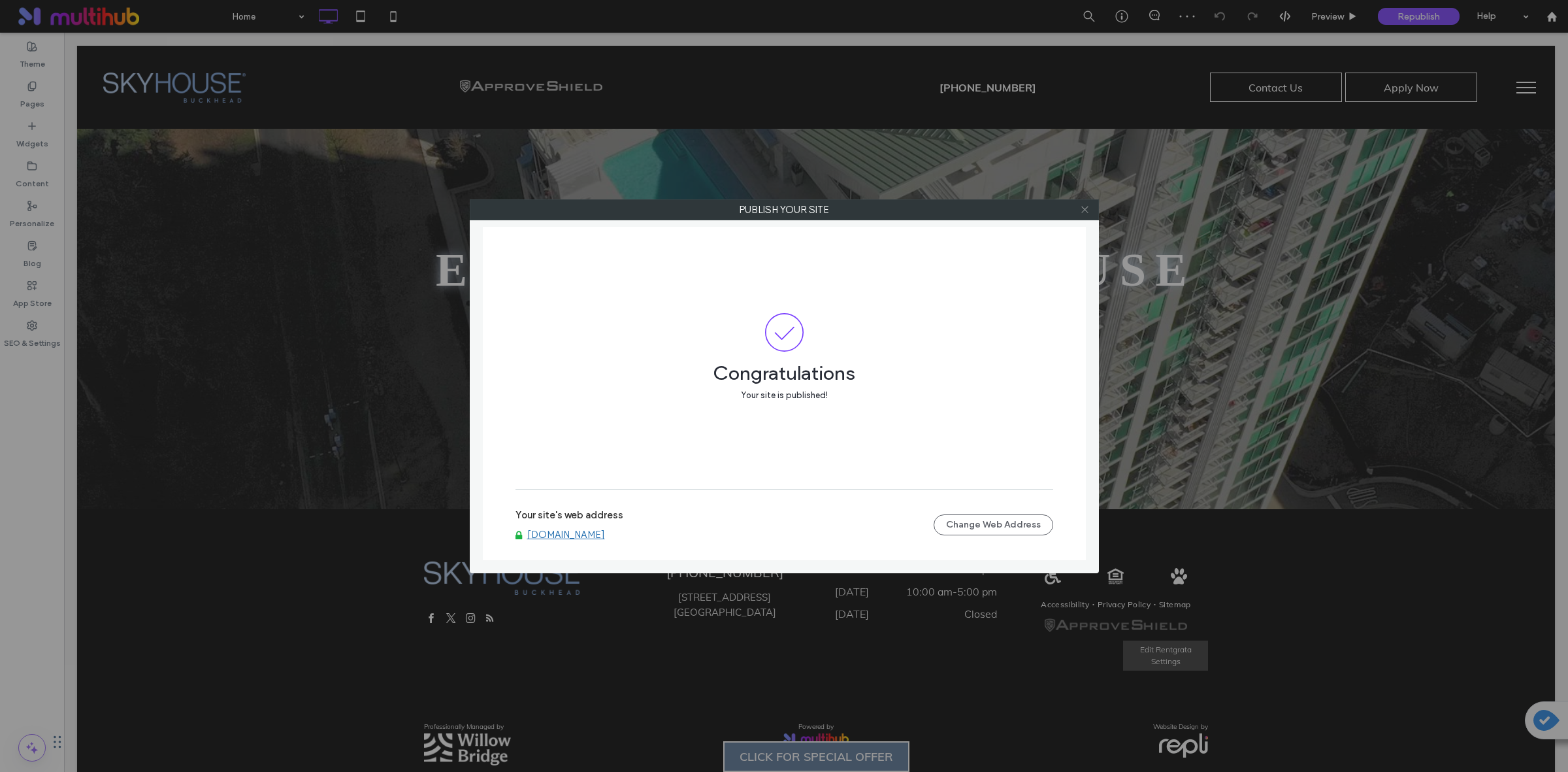
click at [1085, 206] on icon at bounding box center [1085, 210] width 10 height 10
